Goal: Transaction & Acquisition: Purchase product/service

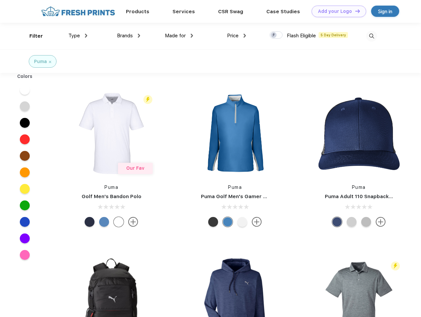
scroll to position [0, 0]
click at [336, 11] on link "Add your Logo Design Tool" at bounding box center [339, 12] width 55 height 12
click at [0, 0] on div "Design Tool" at bounding box center [0, 0] width 0 height 0
click at [355, 11] on link "Add your Logo Design Tool" at bounding box center [339, 12] width 55 height 12
click at [32, 36] on div "Filter" at bounding box center [36, 36] width 14 height 8
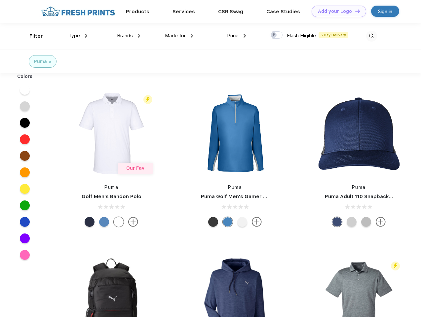
click at [78, 36] on span "Type" at bounding box center [74, 36] width 12 height 6
click at [129, 36] on span "Brands" at bounding box center [125, 36] width 16 height 6
click at [179, 36] on span "Made for" at bounding box center [175, 36] width 21 height 6
click at [237, 36] on span "Price" at bounding box center [233, 36] width 12 height 6
click at [276, 35] on div at bounding box center [276, 34] width 13 height 7
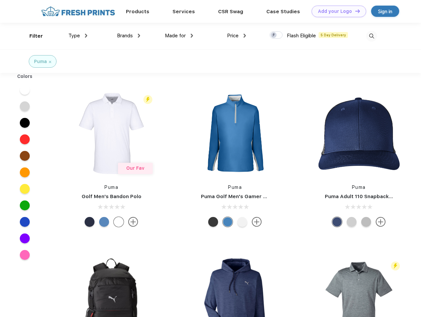
click at [274, 35] on input "checkbox" at bounding box center [272, 33] width 4 height 4
click at [371, 36] on img at bounding box center [371, 36] width 11 height 11
